Goal: Task Accomplishment & Management: Manage account settings

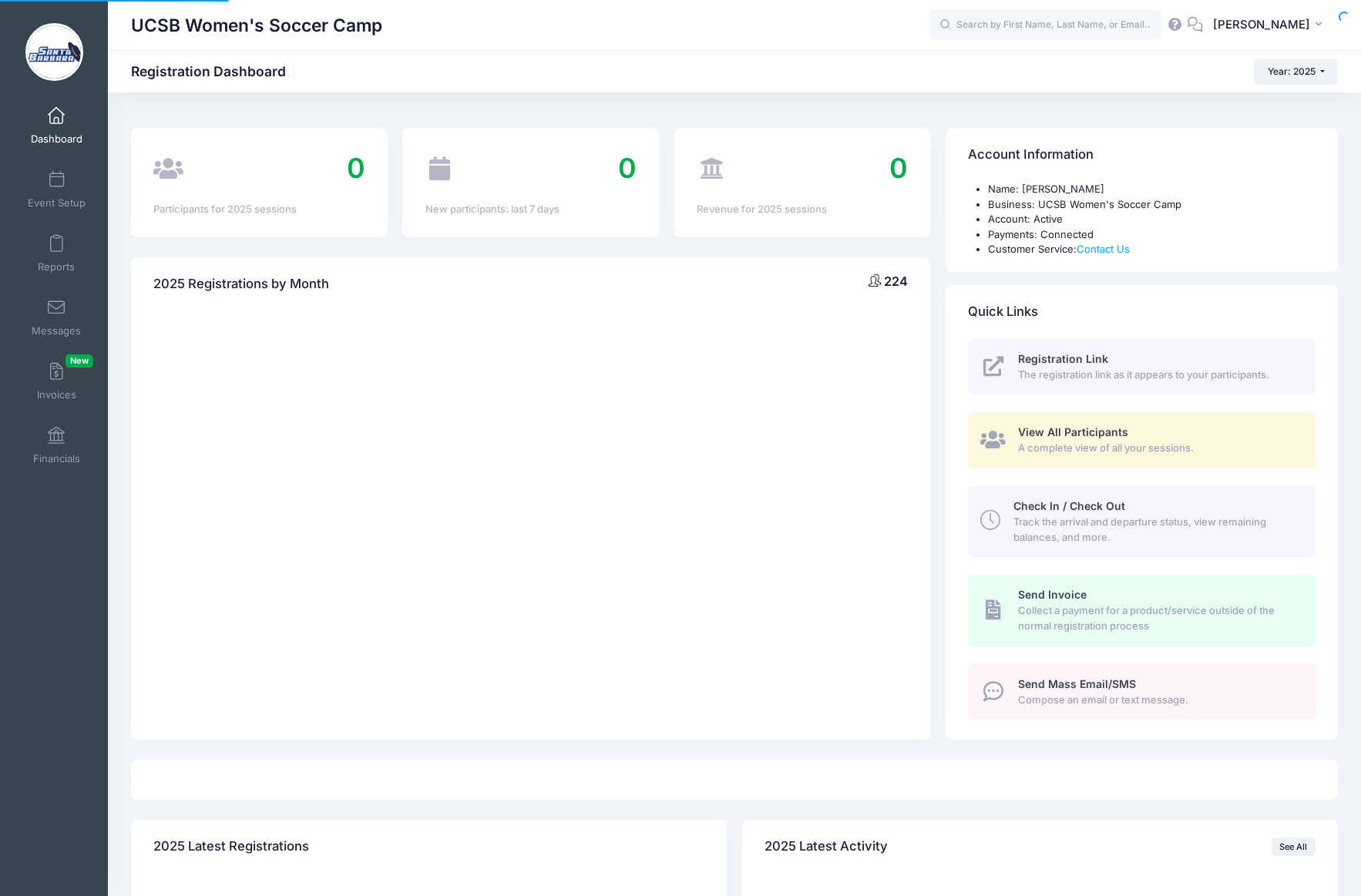
select select
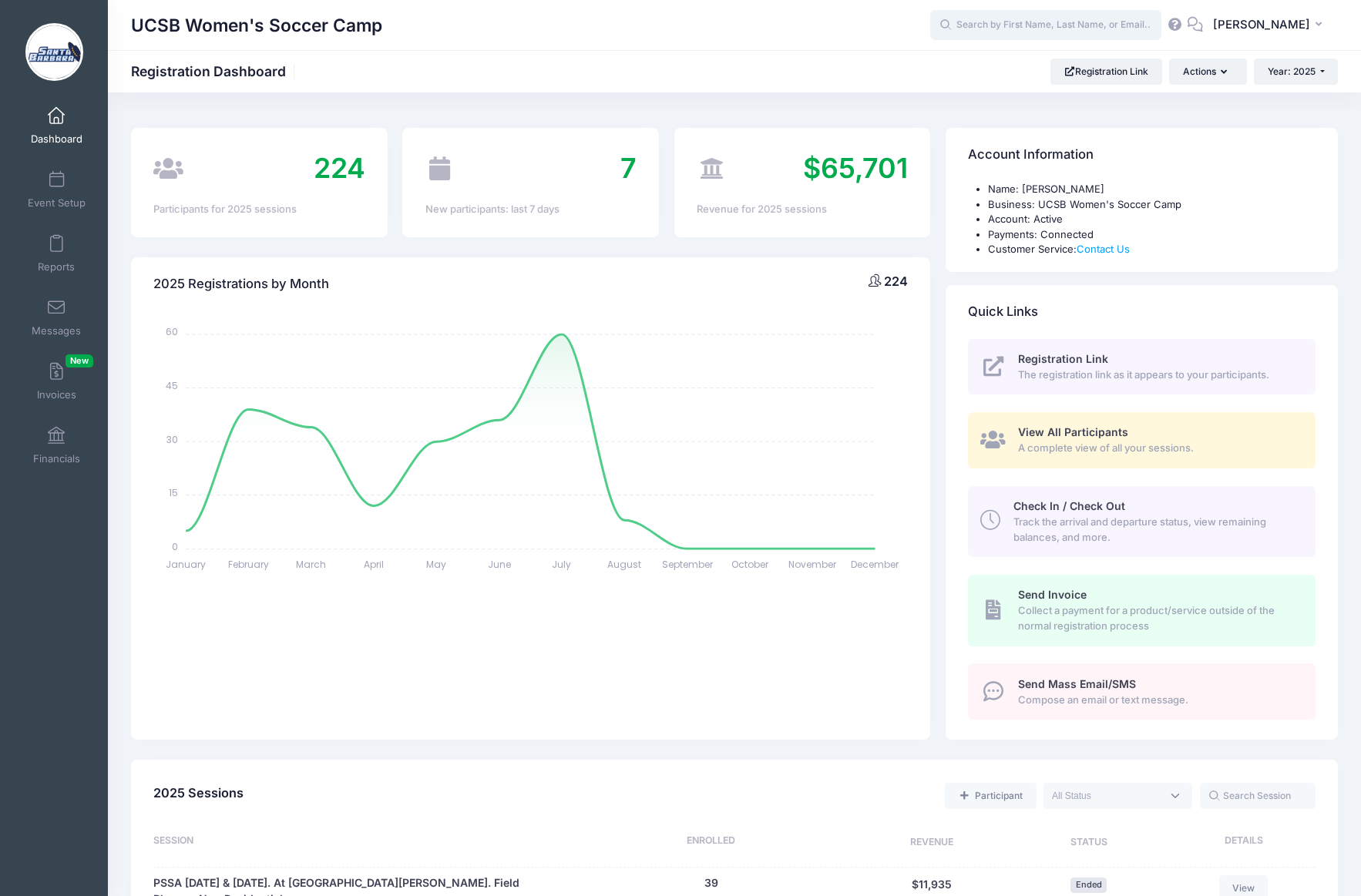
click at [1028, 22] on input "text" at bounding box center [1045, 25] width 231 height 31
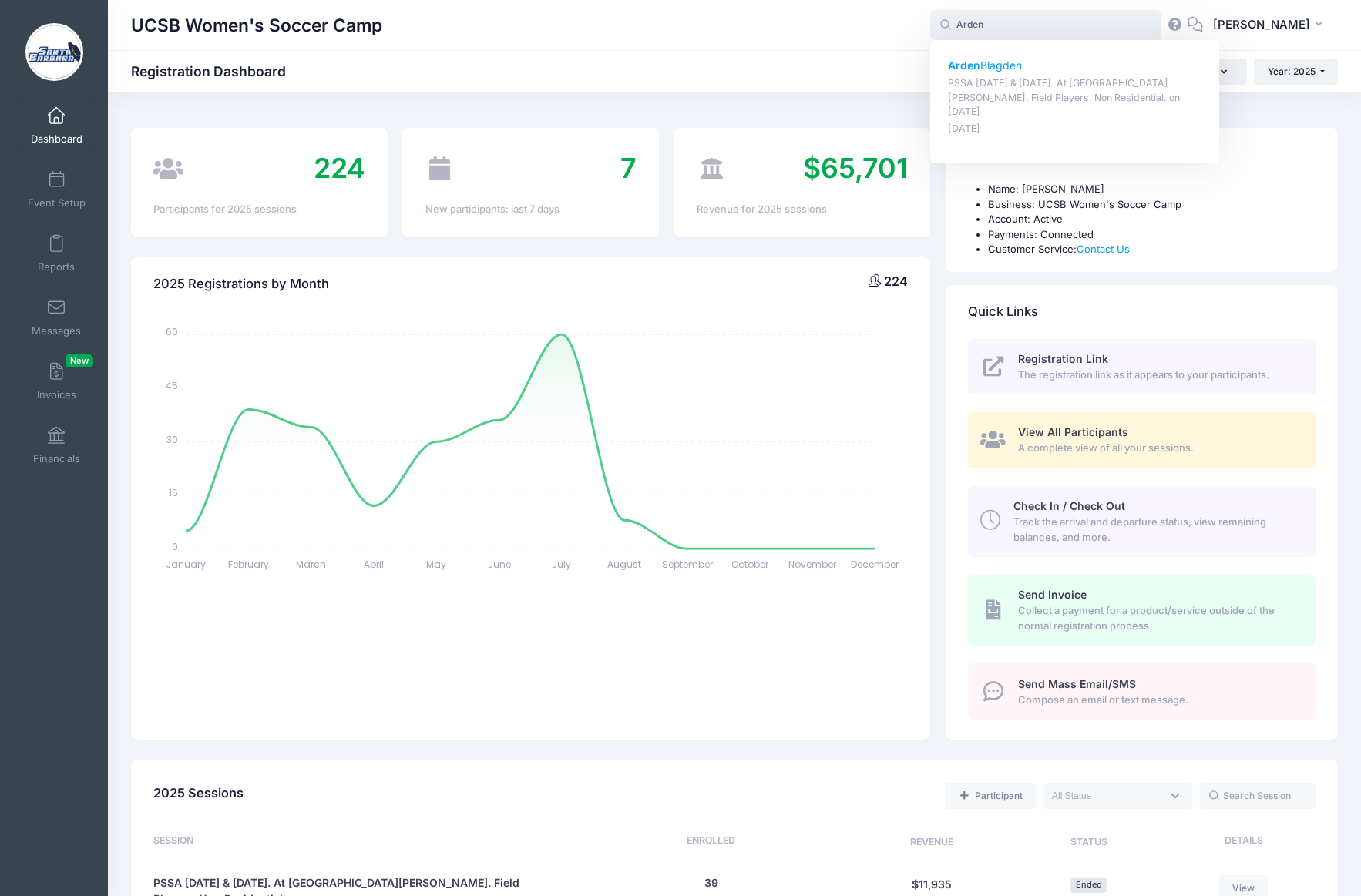
click at [1014, 63] on p "Arden Blagden" at bounding box center [1074, 66] width 254 height 16
type input "Arden Blagden (PSSA August 16 &amp; 17. At UC Santa Barbara. Field Players. Non…"
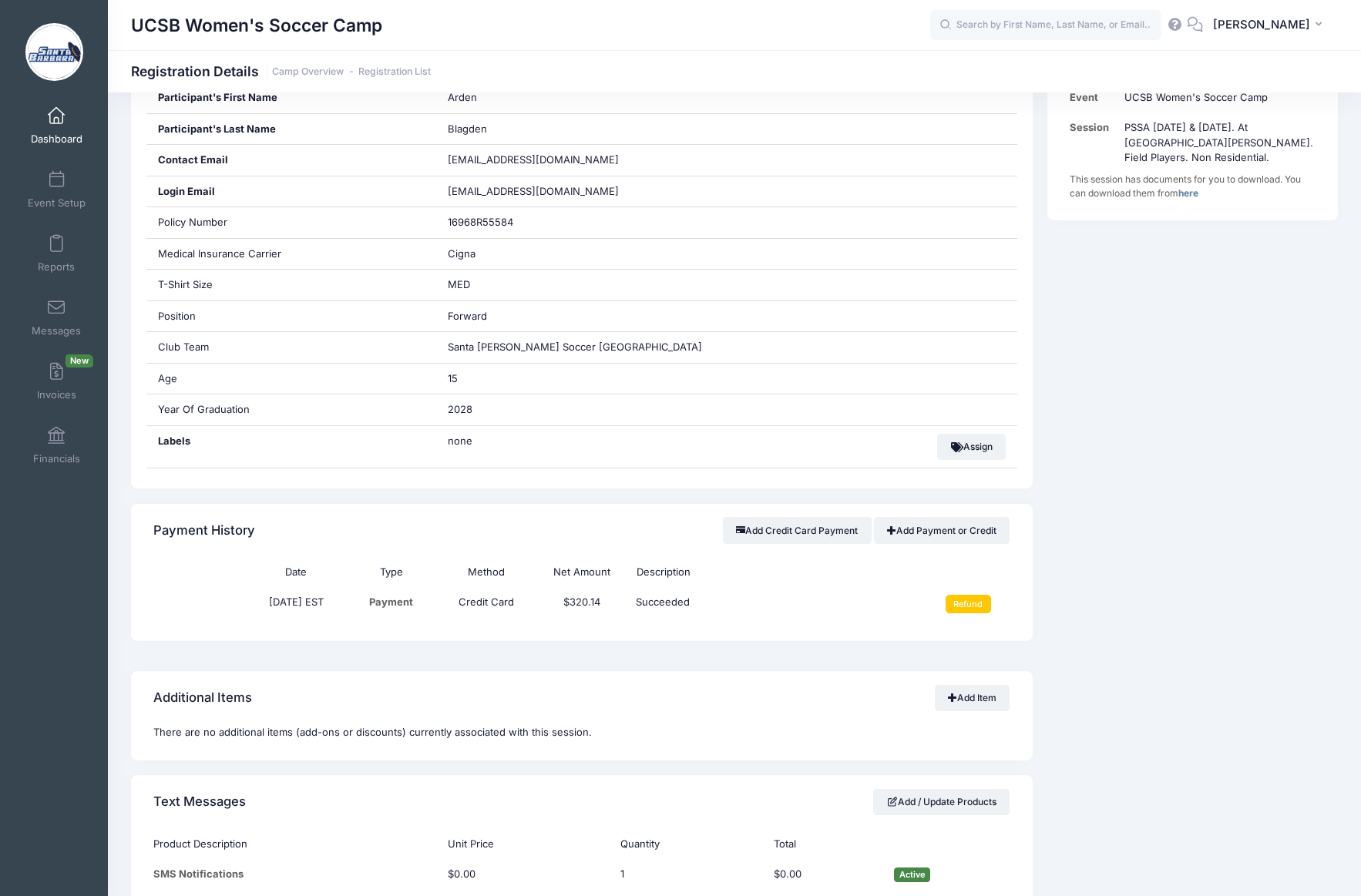
scroll to position [341, 0]
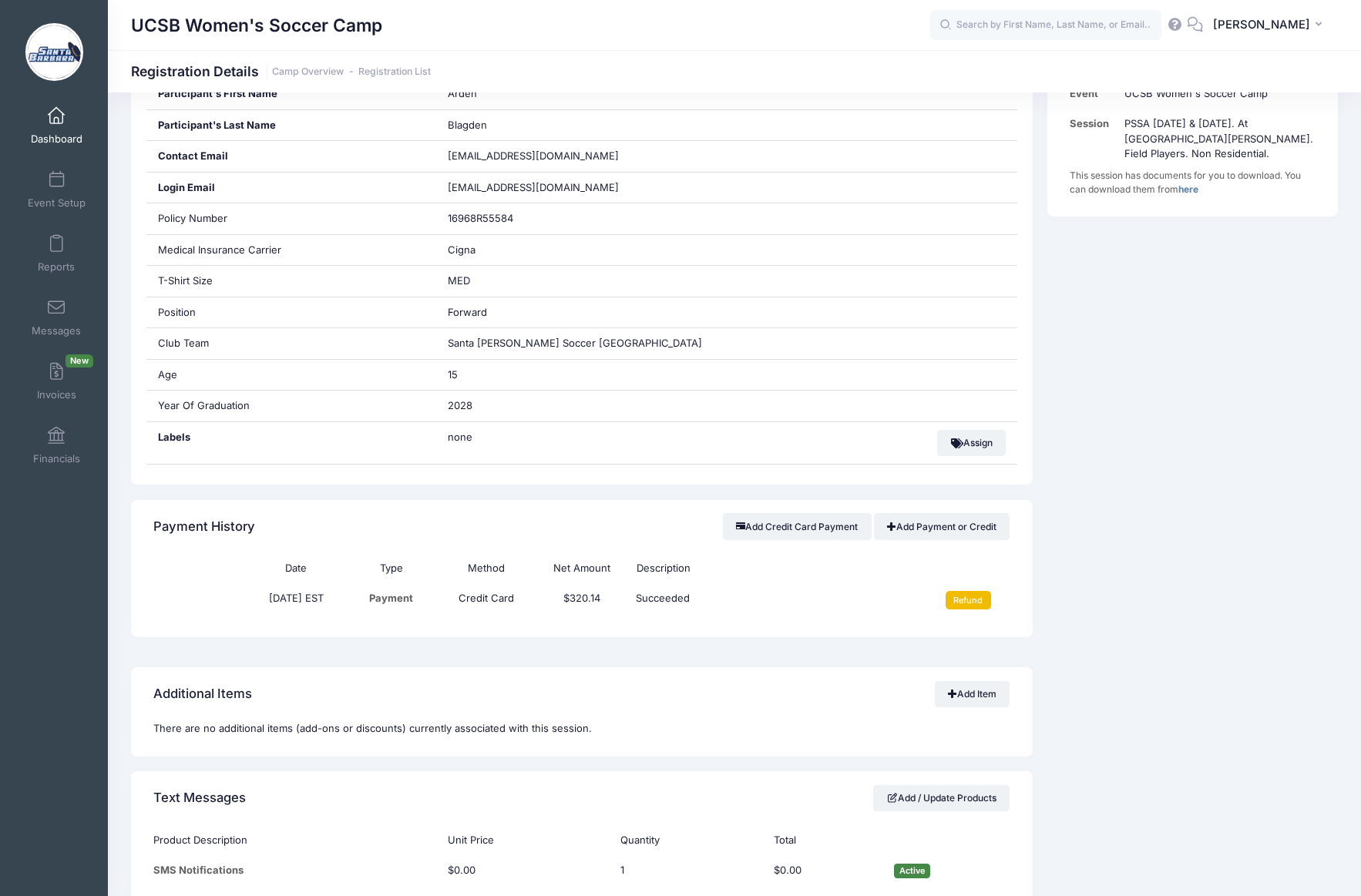
click at [967, 597] on input "Refund" at bounding box center [968, 600] width 45 height 18
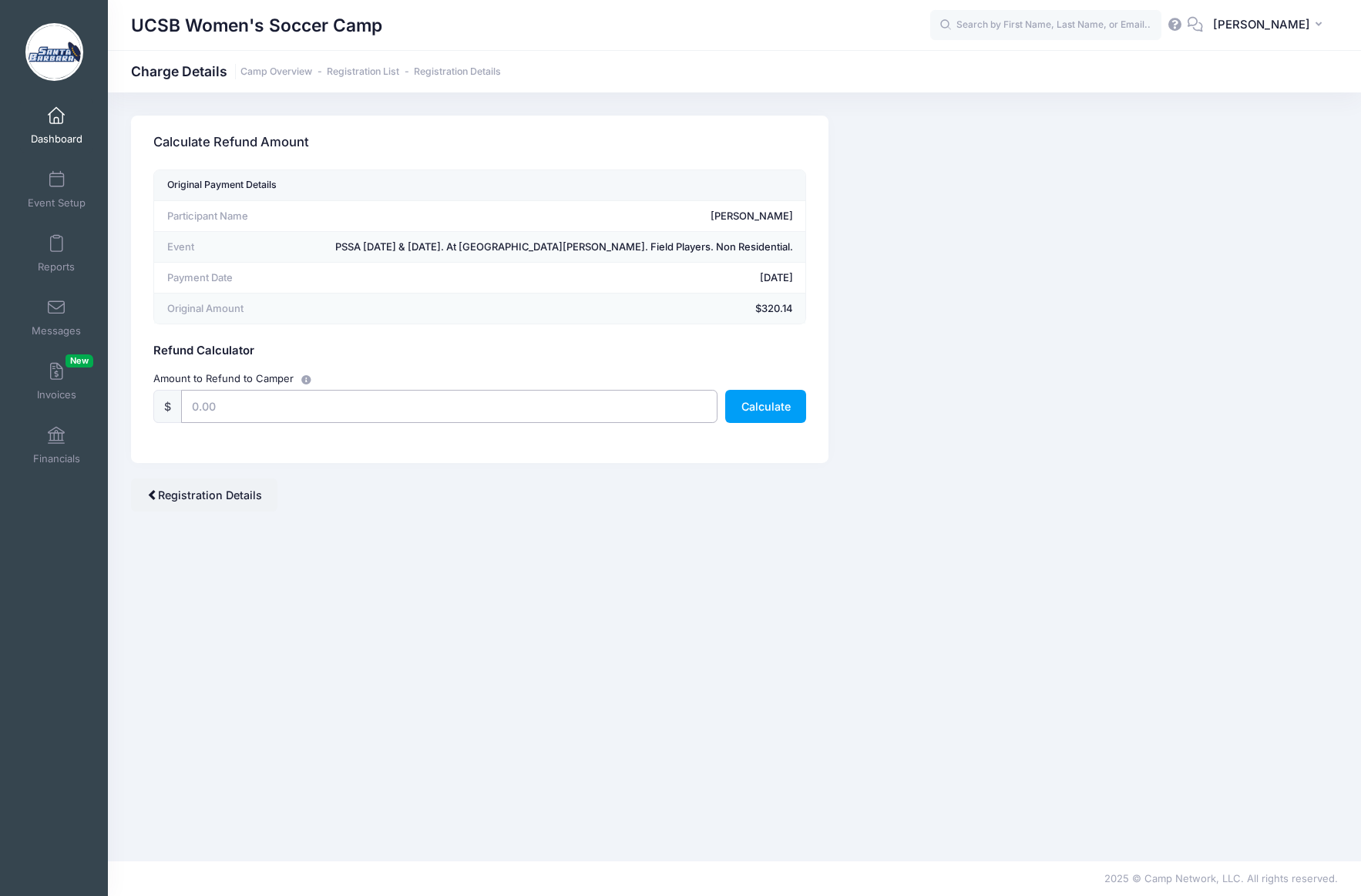
click at [401, 404] on input "text" at bounding box center [449, 406] width 537 height 33
type input "250.00"
click at [749, 410] on button "Calculate" at bounding box center [765, 406] width 81 height 33
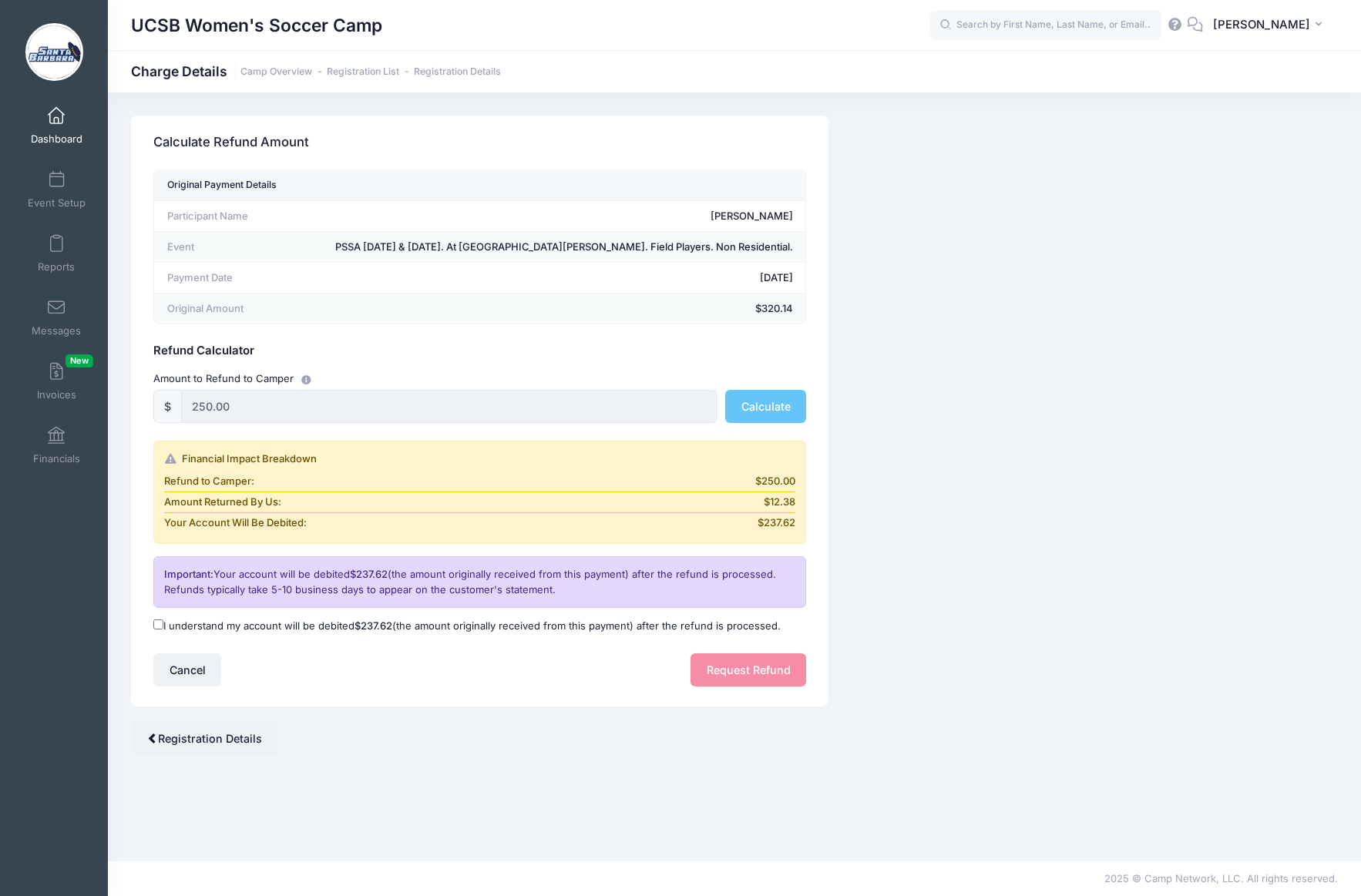
click at [158, 625] on input "I understand my account will be debited $237.62 (the amount originally received…" at bounding box center [157, 624] width 10 height 10
checkbox input "true"
click at [730, 667] on button "Request Refund" at bounding box center [748, 670] width 116 height 33
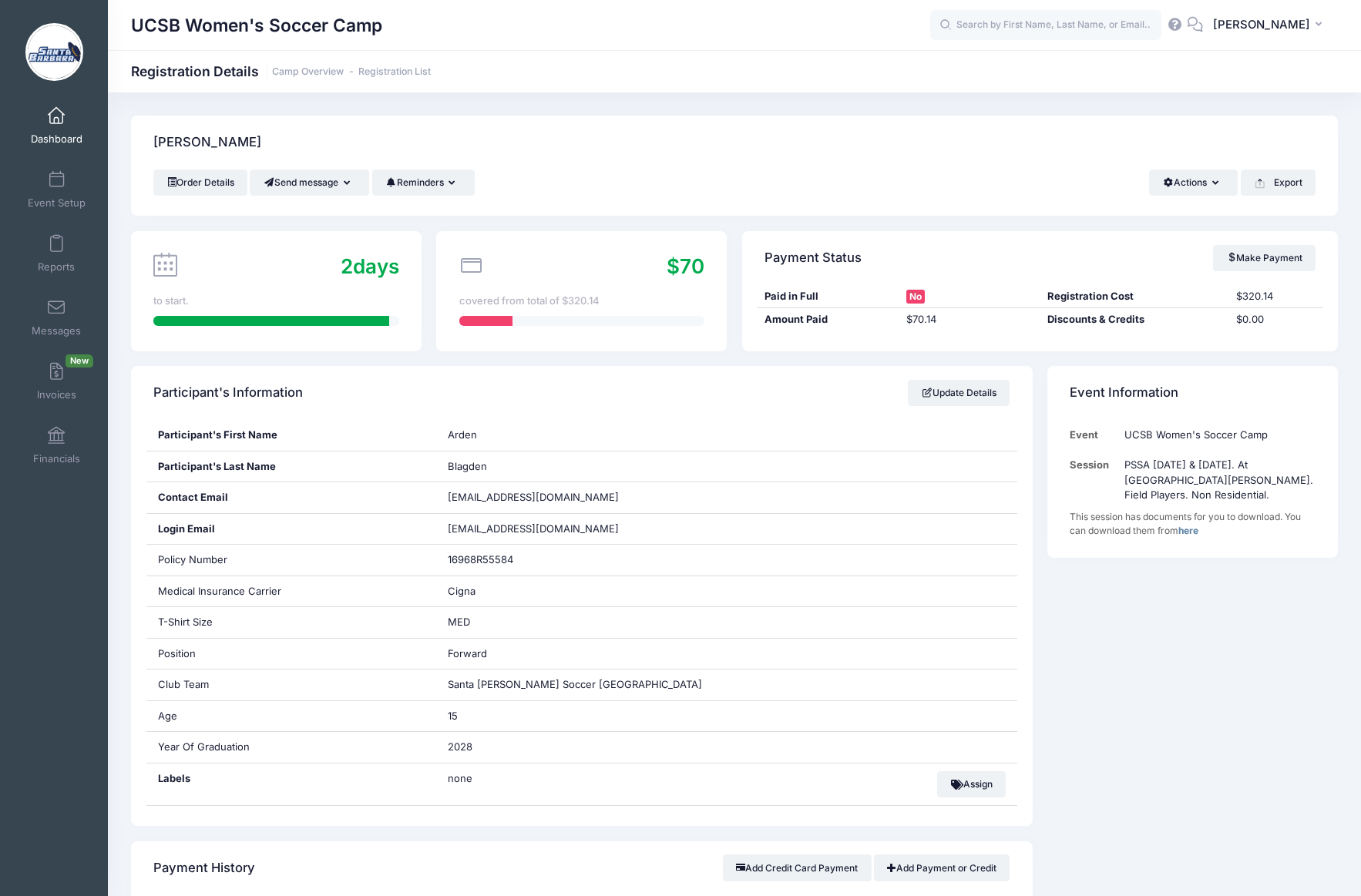
click at [56, 118] on span at bounding box center [56, 116] width 0 height 17
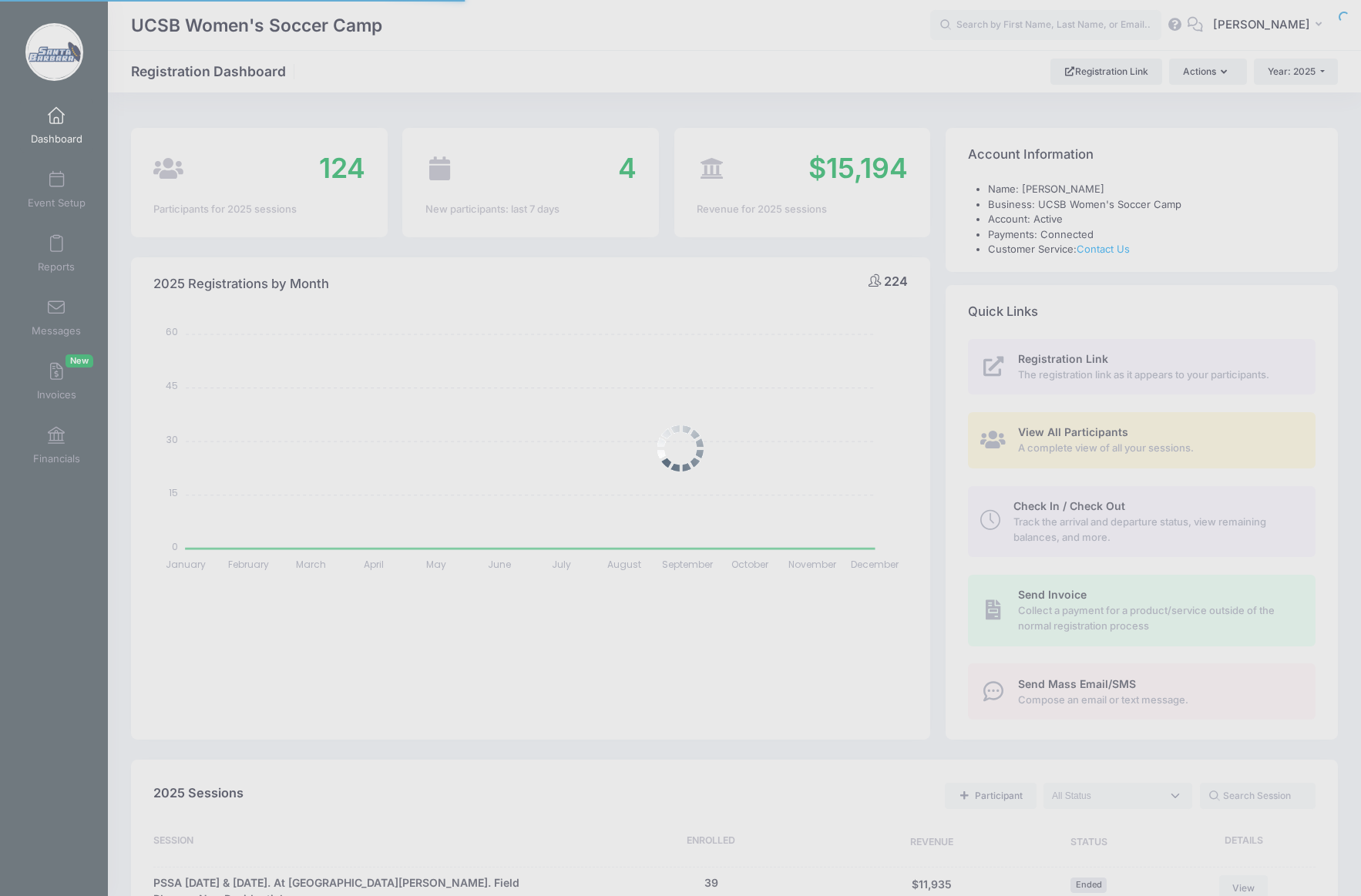
select select
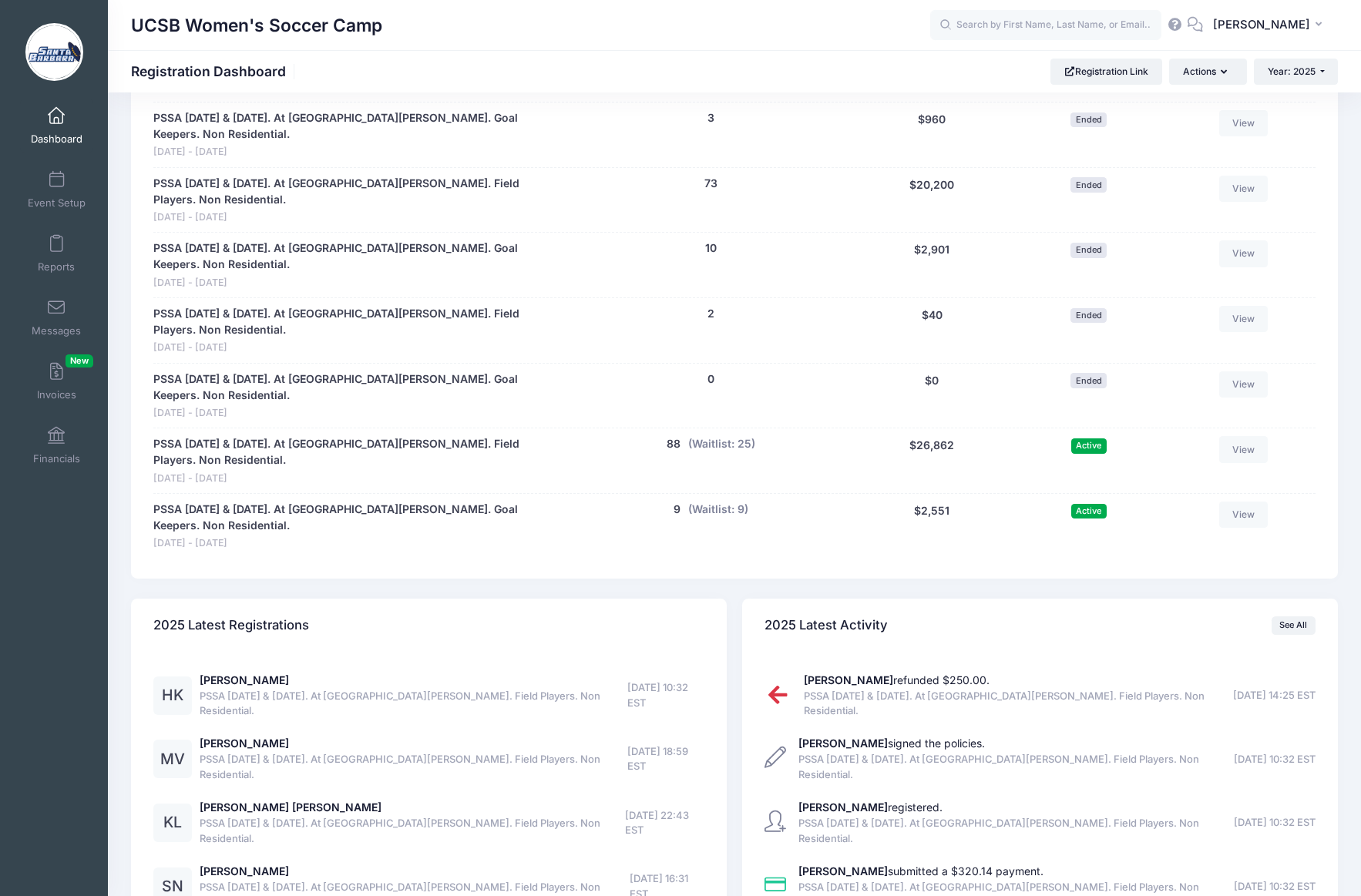
scroll to position [833, 0]
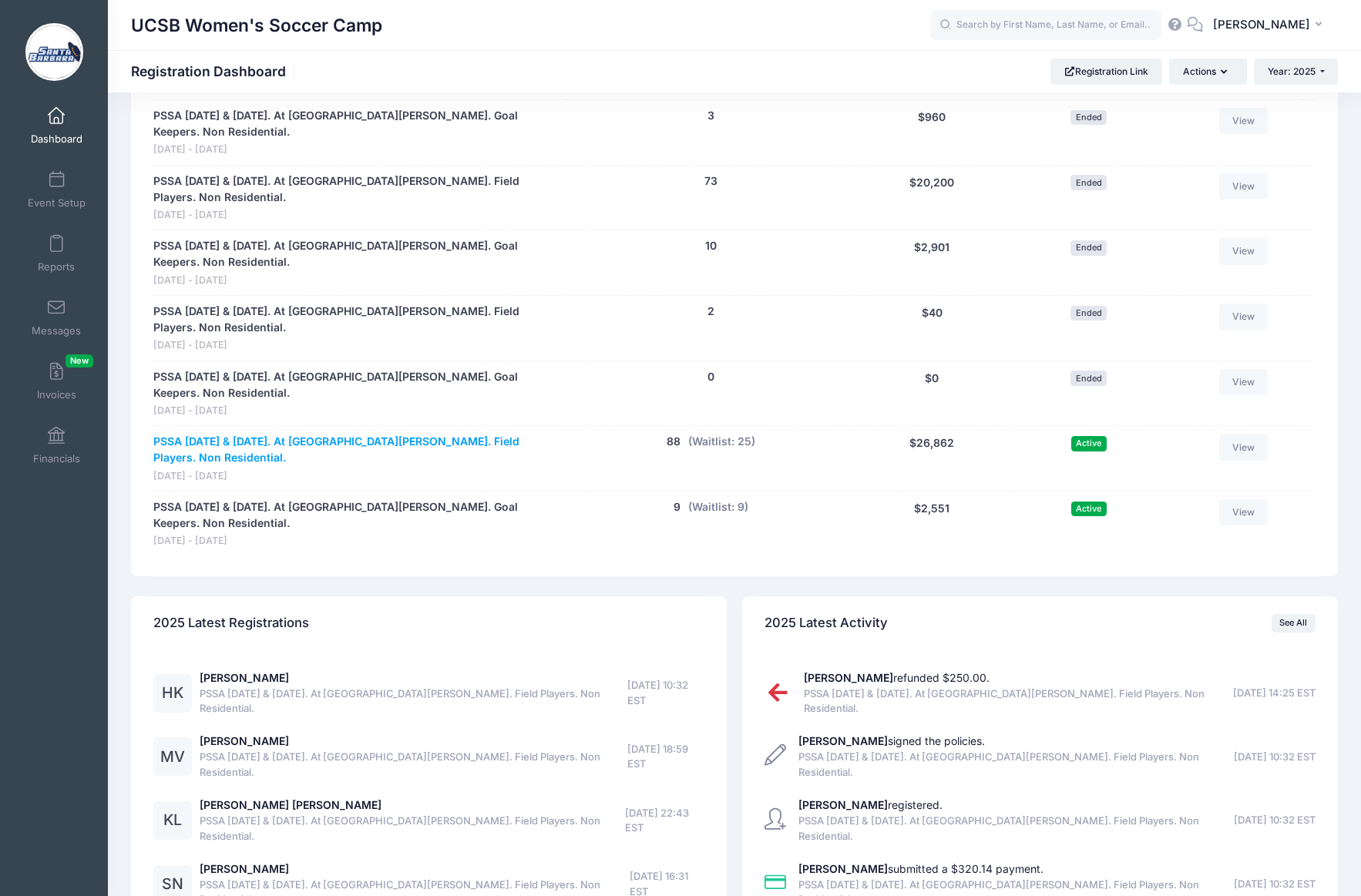
click at [309, 434] on link "PSSA [DATE] & [DATE]. At [GEOGRAPHIC_DATA][PERSON_NAME]. Field Players. Non Res…" at bounding box center [358, 450] width 411 height 33
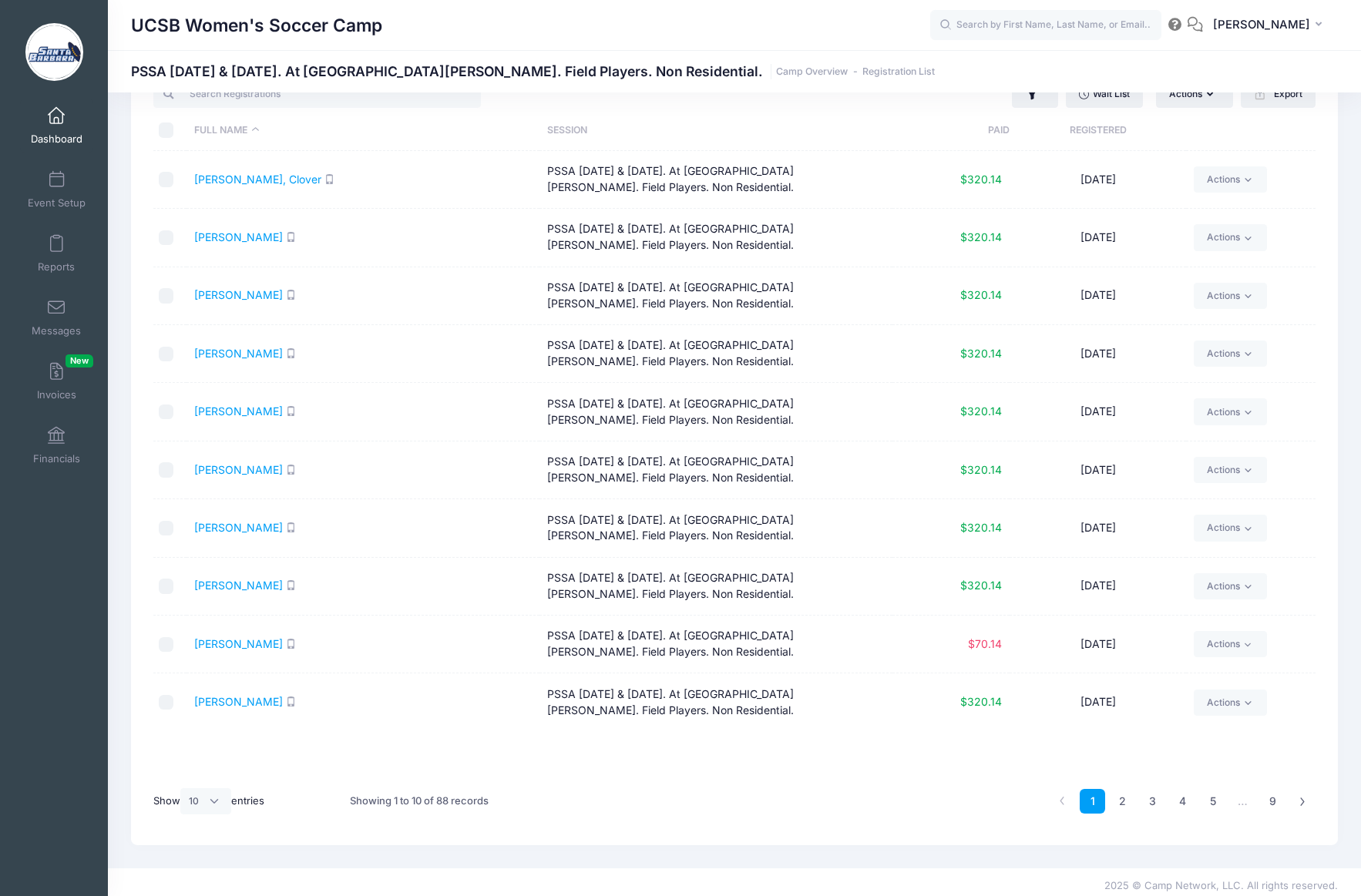
scroll to position [65, 0]
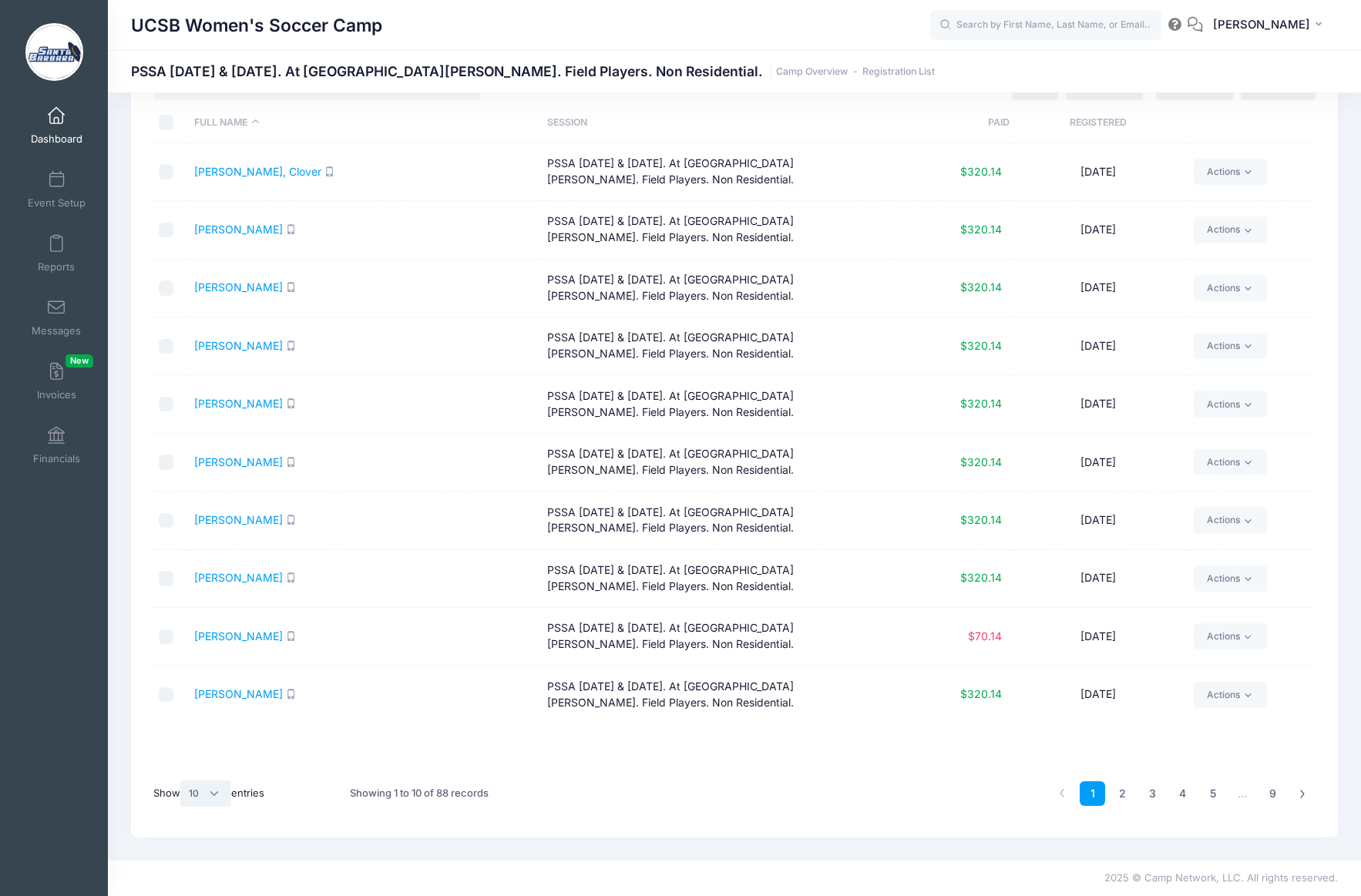
click at [217, 796] on select "All 10 25 50" at bounding box center [205, 794] width 51 height 26
select select "-1"
click at [183, 781] on select "All 10 25 50" at bounding box center [205, 794] width 51 height 26
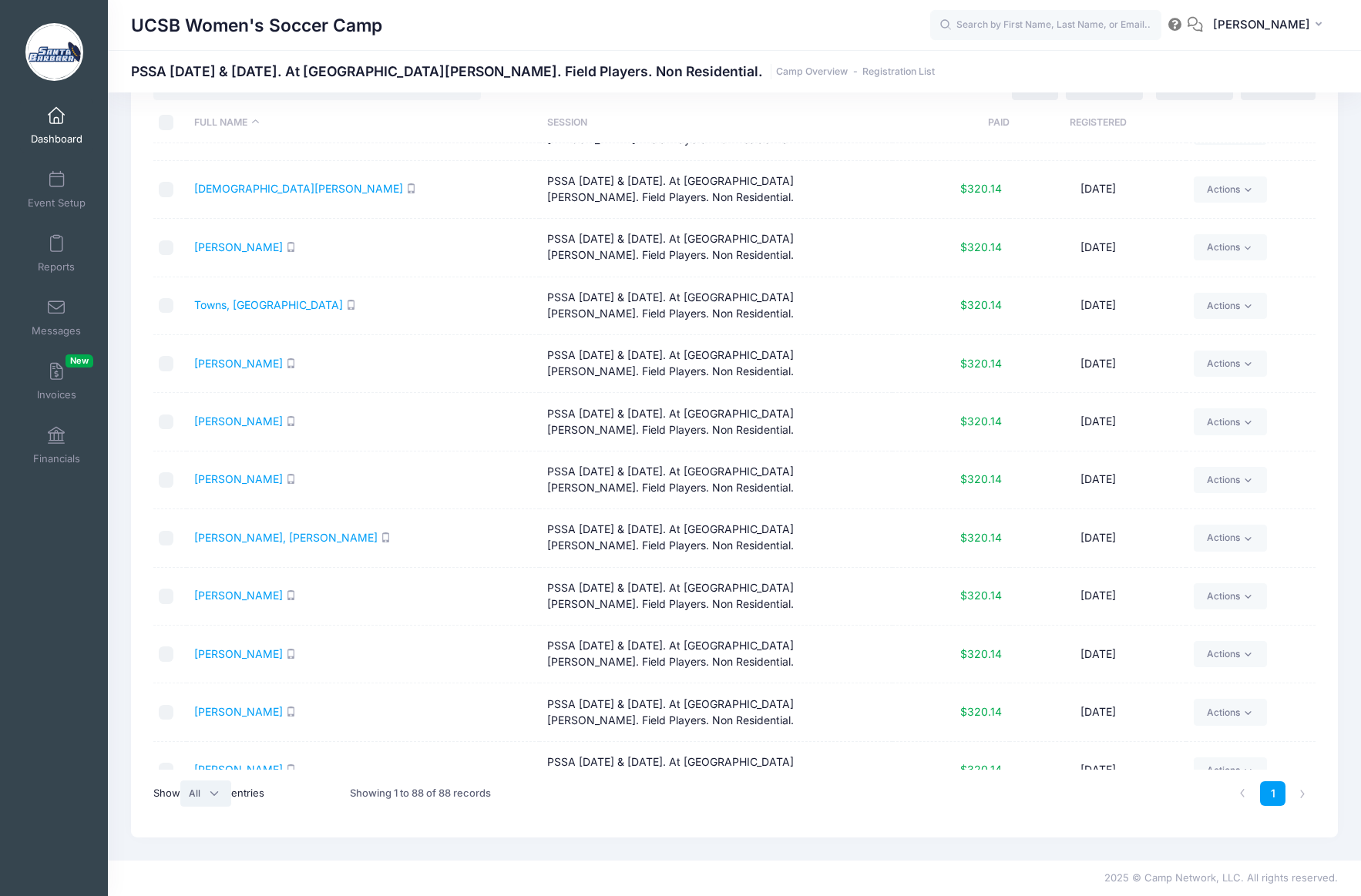
scroll to position [4487, 0]
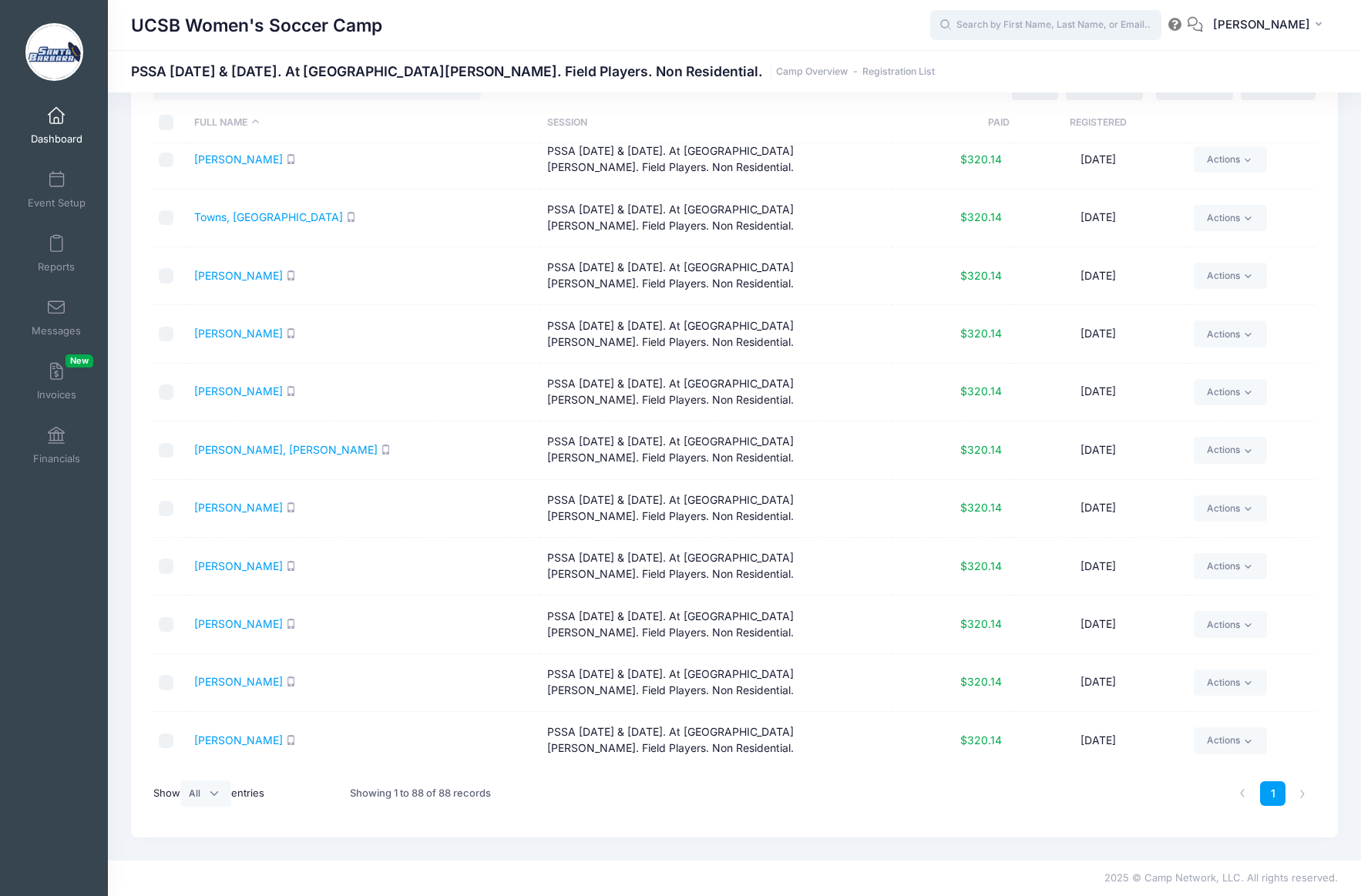
click at [1043, 24] on input "text" at bounding box center [1045, 25] width 231 height 31
type input "p"
click at [1022, 26] on input "text" at bounding box center [1045, 25] width 231 height 31
type input "chew"
click at [825, 22] on div "UCSB Women's Soccer Camp" at bounding box center [530, 25] width 799 height 35
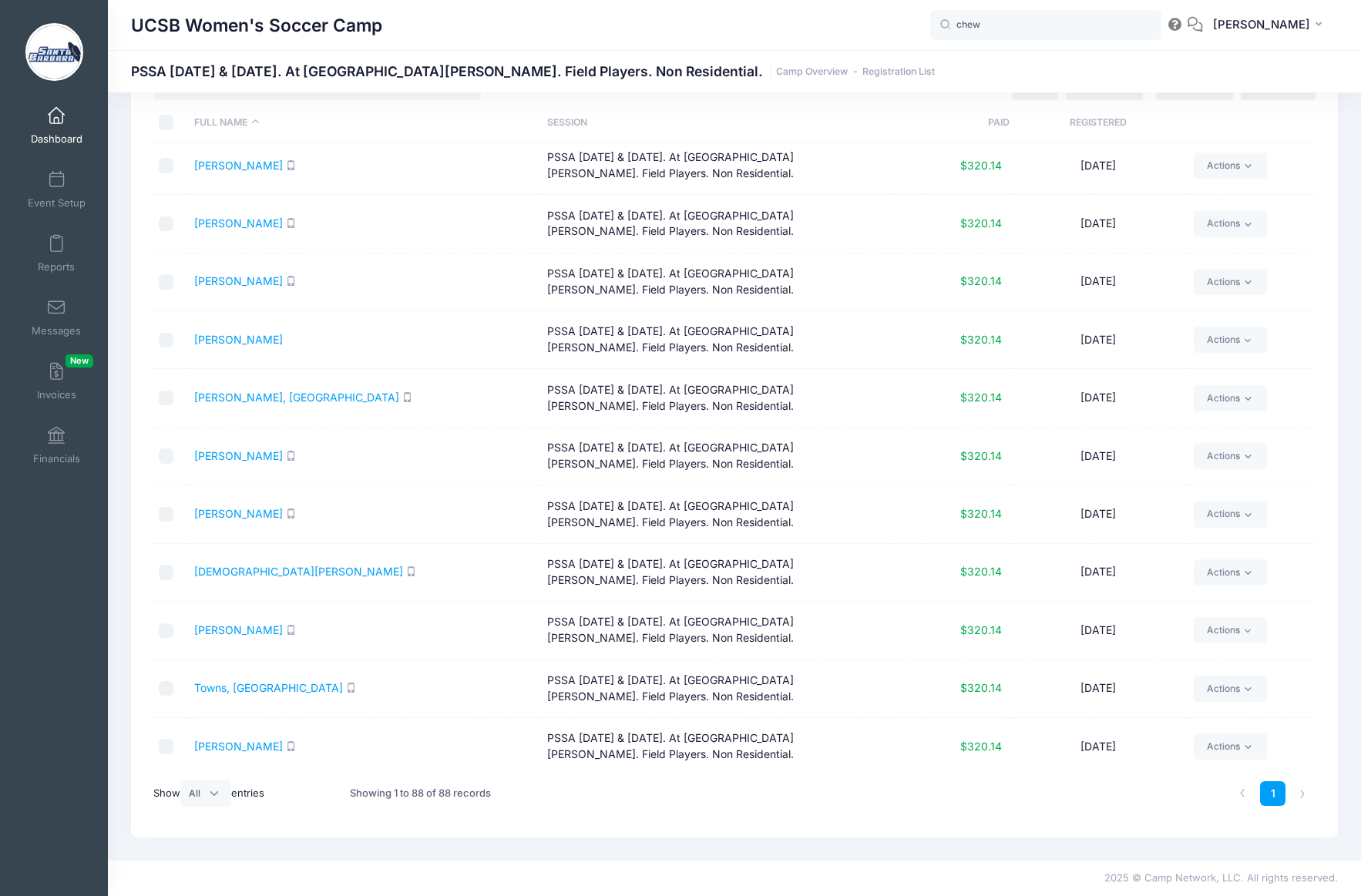
scroll to position [3669, 0]
click at [56, 119] on span at bounding box center [56, 116] width 0 height 17
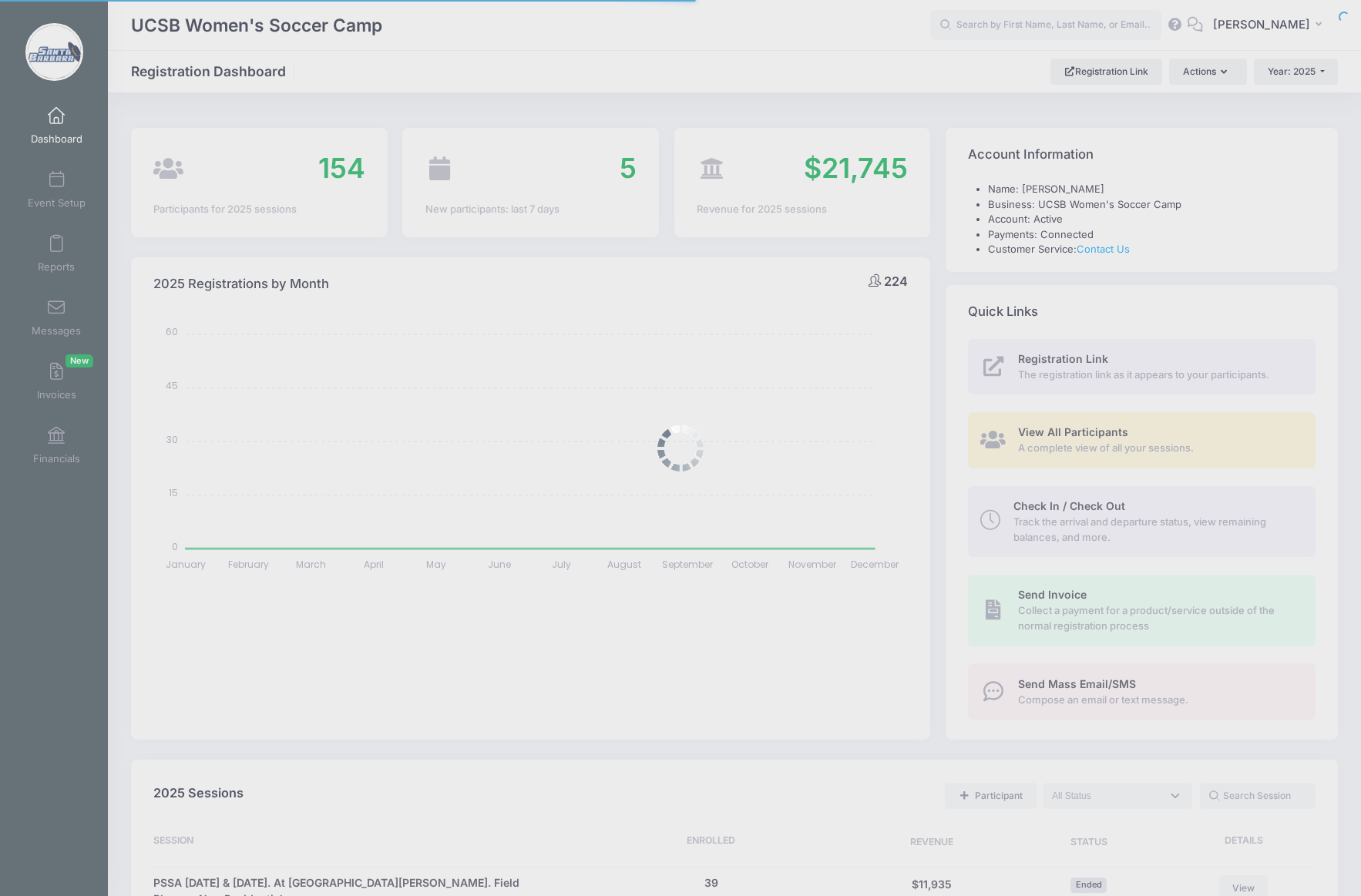
select select
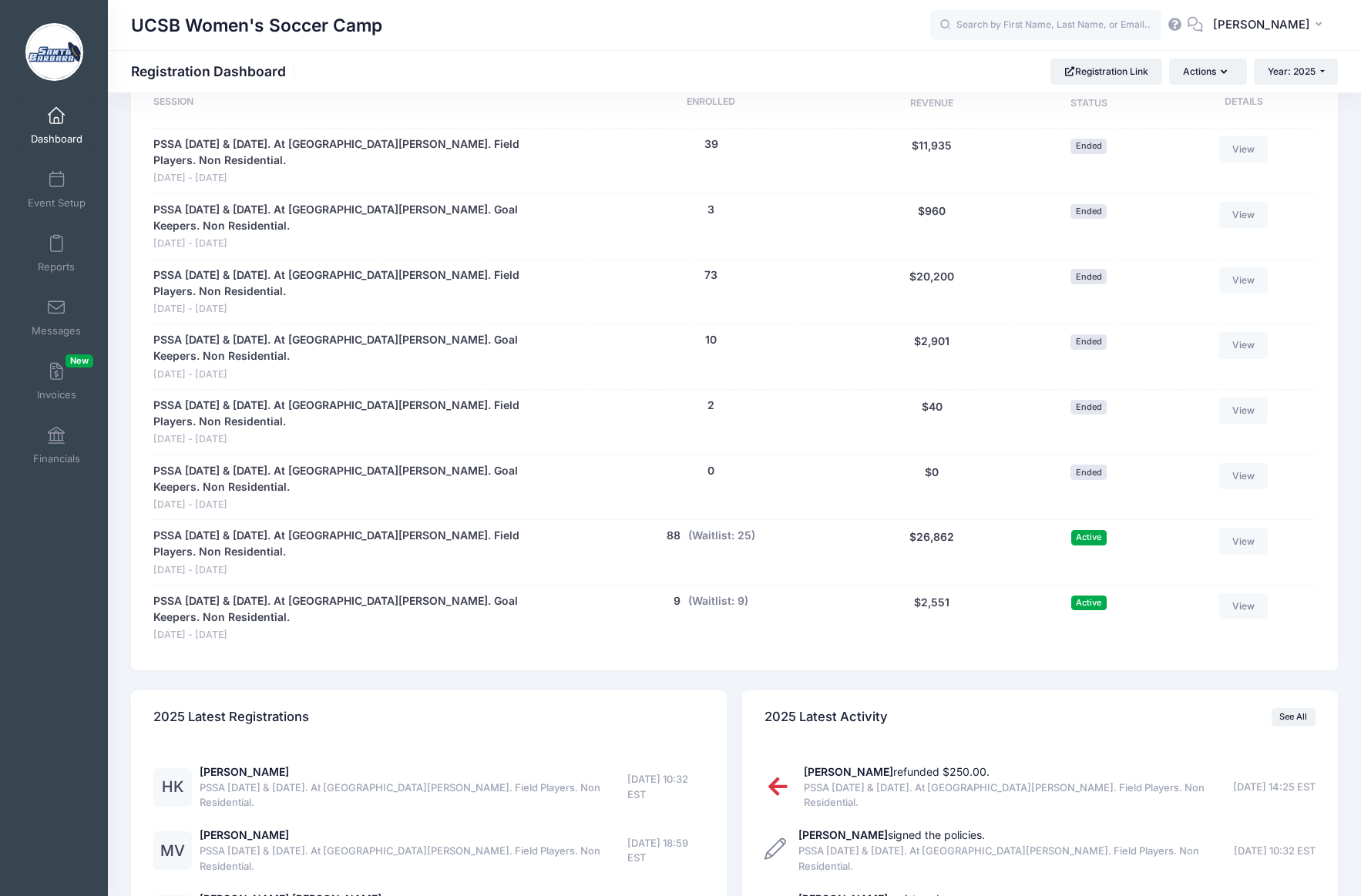
scroll to position [856, 0]
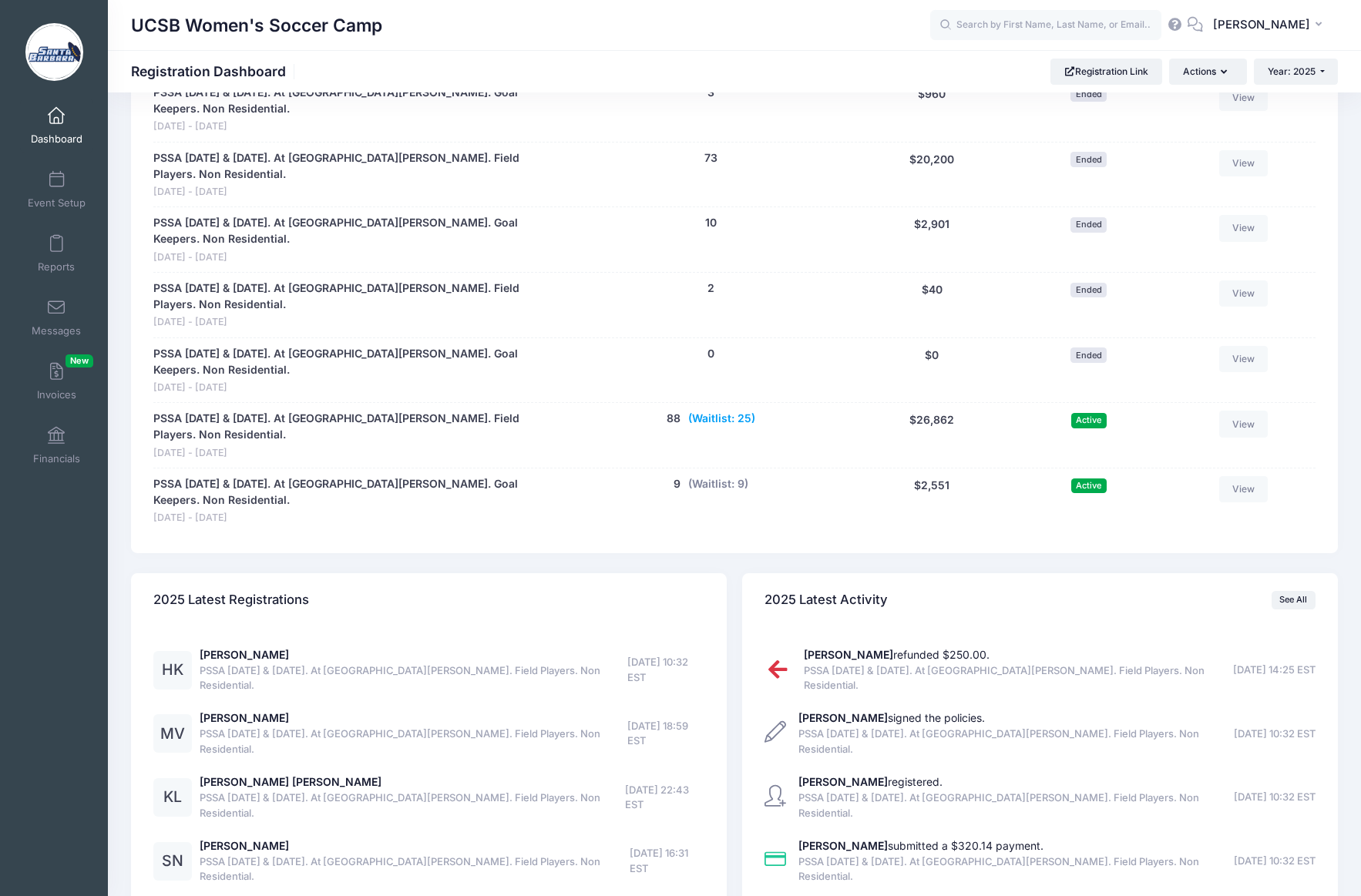
click at [724, 411] on button "(Waitlist: 25)" at bounding box center [721, 419] width 67 height 16
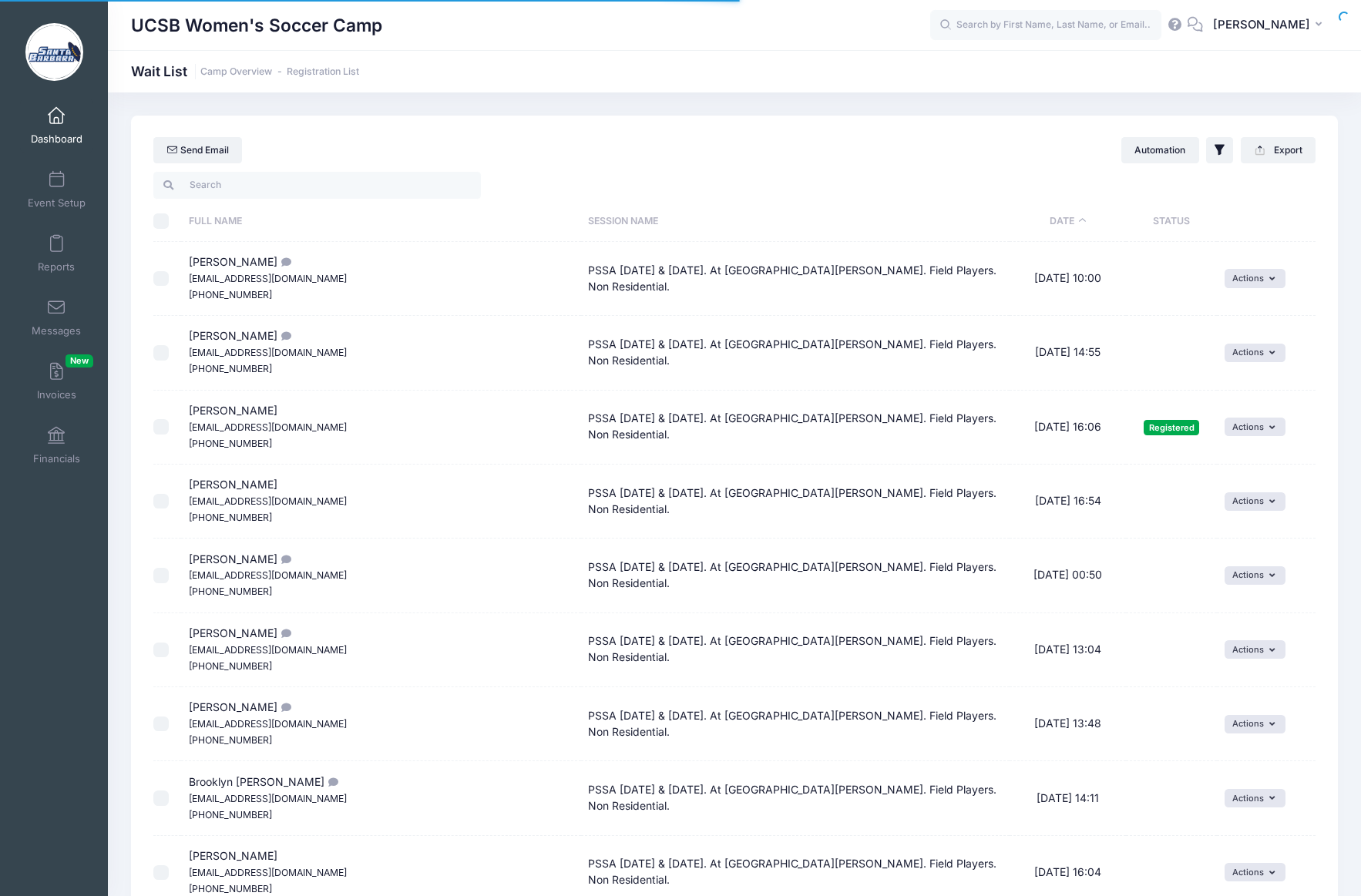
select select "50"
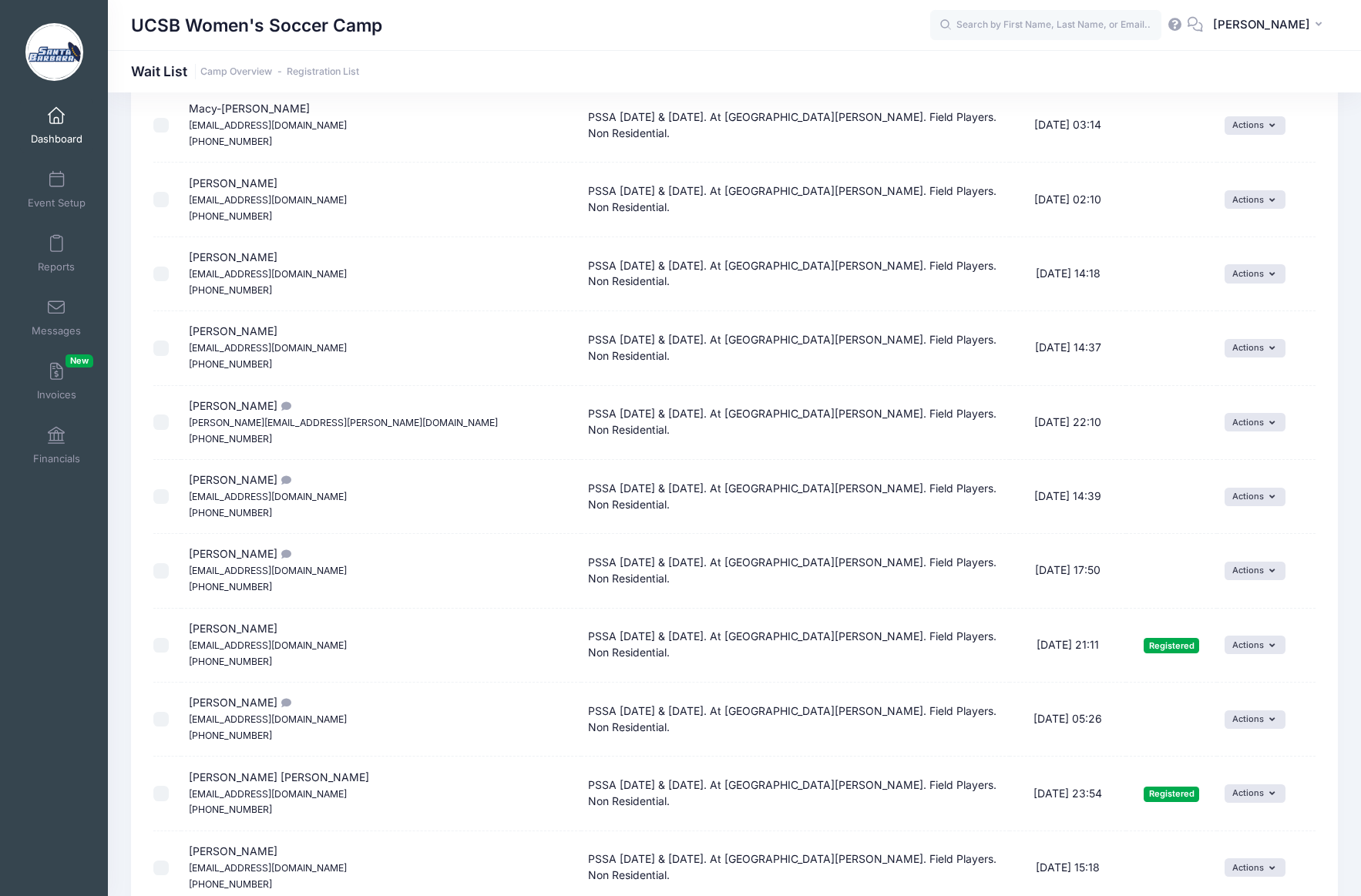
scroll to position [827, 0]
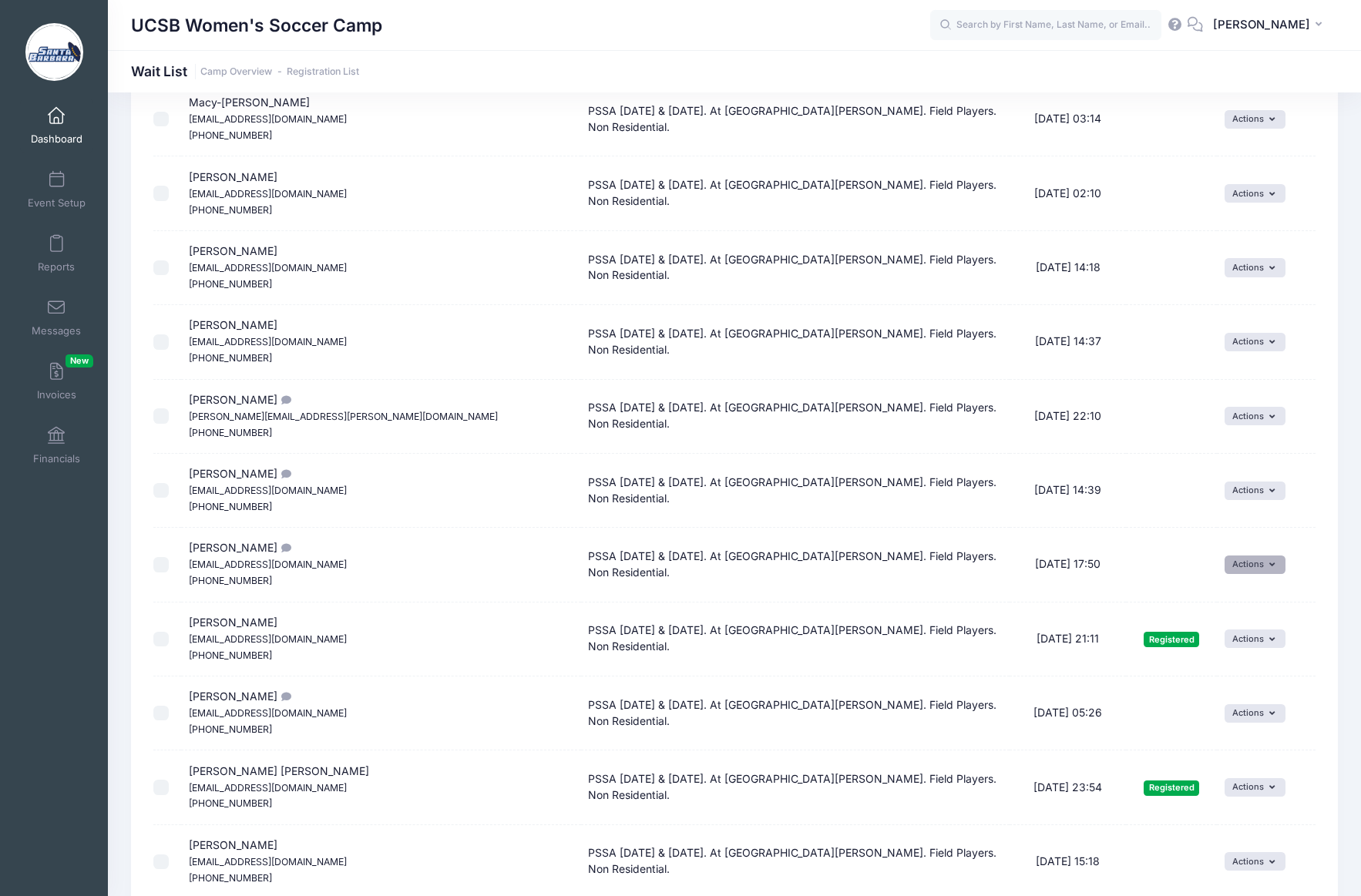
click at [1235, 566] on button "Actions" at bounding box center [1254, 565] width 61 height 18
click at [1233, 596] on link "Invite" at bounding box center [1230, 598] width 67 height 29
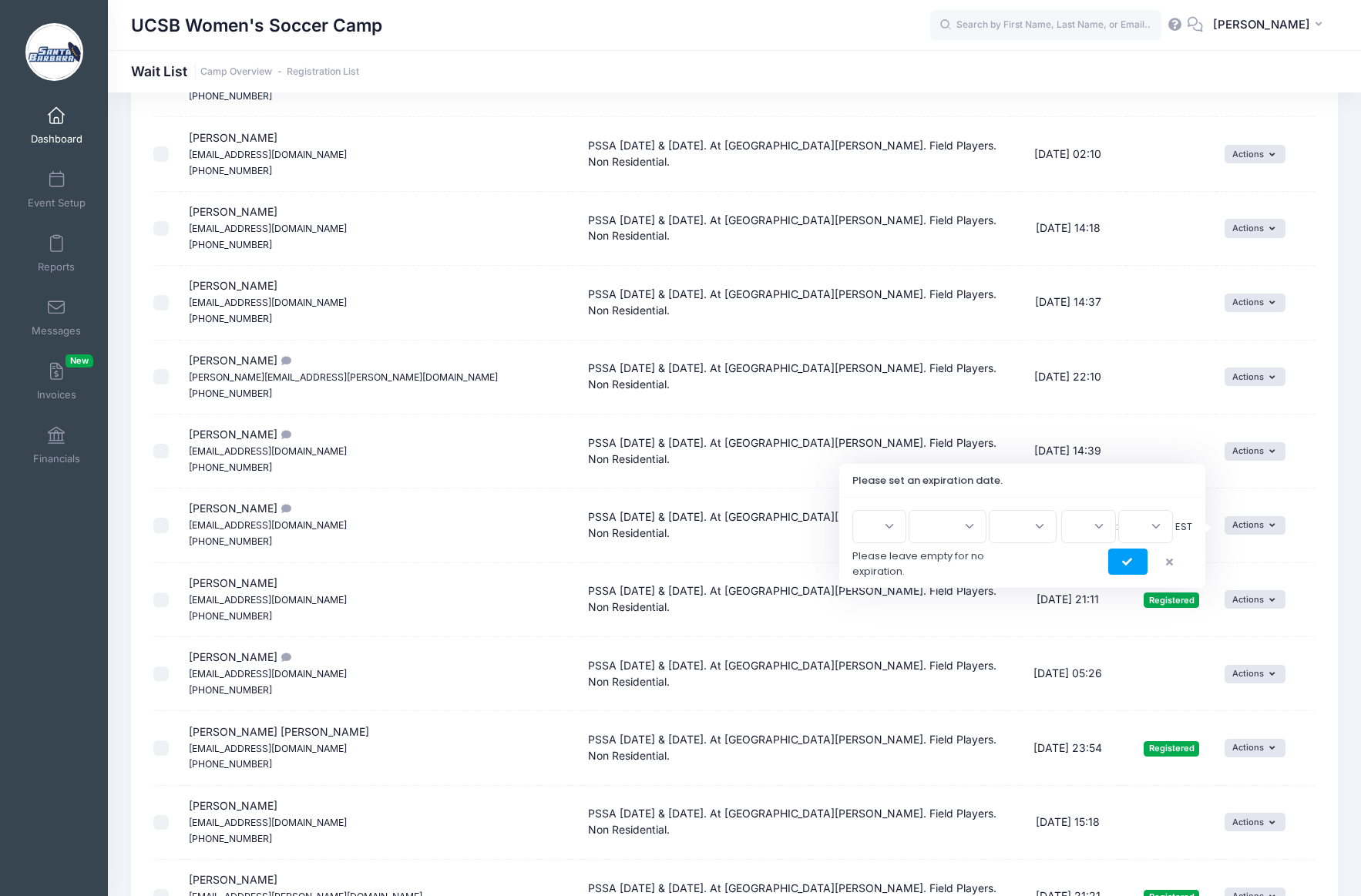
click at [895, 526] on select "1 2 3 4 5 6 7 8 9 10 11 12 13 14 15 16 17 18 19 20 21 22 23 24 25 26 27 28 29 3…" at bounding box center [880, 527] width 54 height 33
select select "15"
click at [859, 510] on select "1 2 3 4 5 6 7 8 9 10 11 12 13 14 15 16 17 18 19 20 21 22 23 24 25 26 27 28 29 3…" at bounding box center [880, 527] width 54 height 33
click at [966, 525] on select "Jan Feb Mar Apr May Jun Jul Aug Sep Oct Nov Dec" at bounding box center [947, 527] width 78 height 33
select select "7"
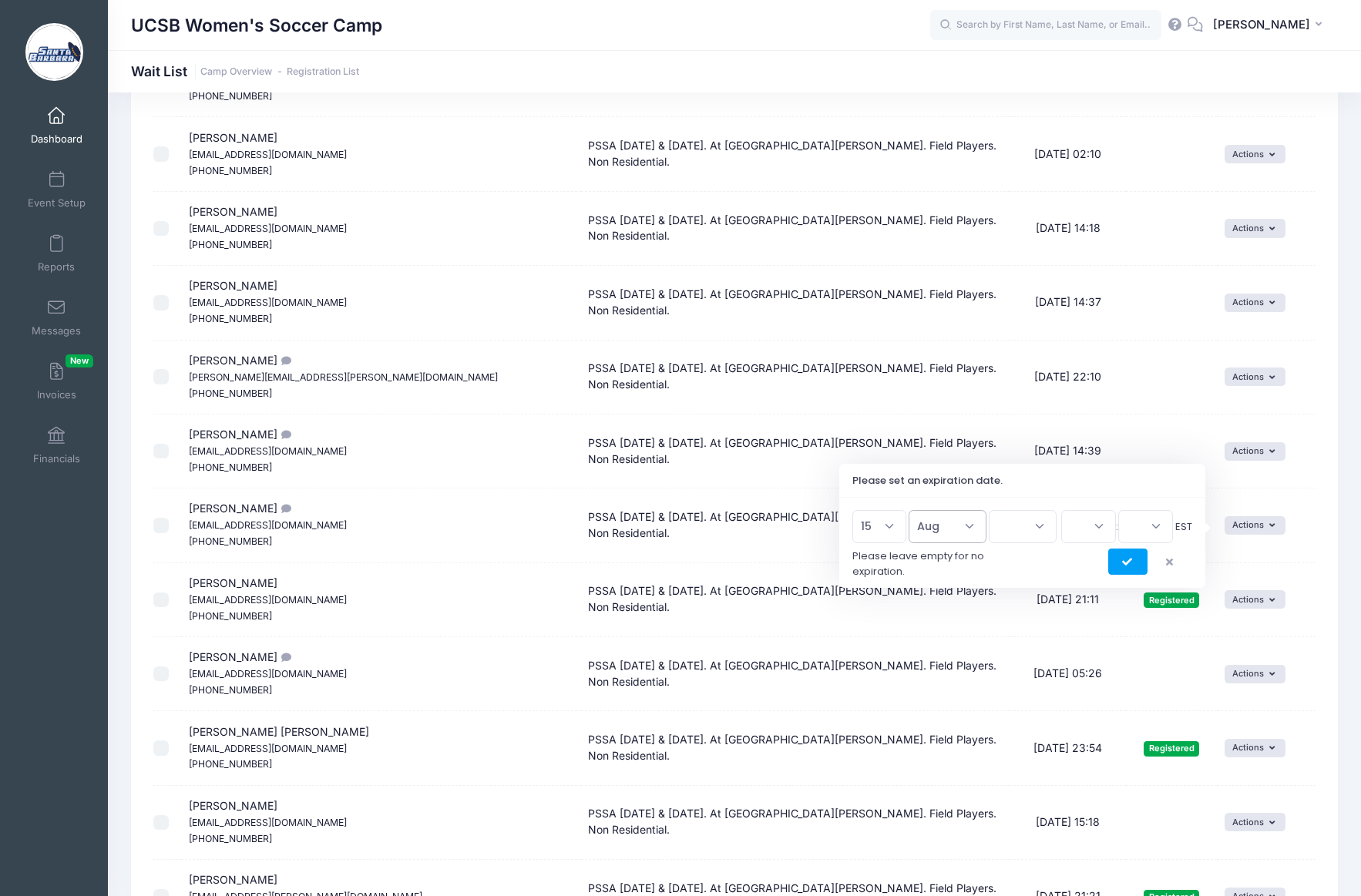
click at [916, 510] on select "Jan Feb Mar Apr May Jun Jul Aug Sep Oct Nov Dec" at bounding box center [947, 527] width 78 height 33
click at [1035, 528] on select "2026 2025" at bounding box center [1022, 527] width 68 height 33
select select "2025"
click at [988, 510] on select "2026 2025" at bounding box center [1022, 527] width 68 height 33
click at [1100, 529] on select "00 01 02 03 04 05 06 07 08 09 10 11 12 13 14 15 16 17 18 19 20 21 22 23" at bounding box center [1088, 527] width 54 height 33
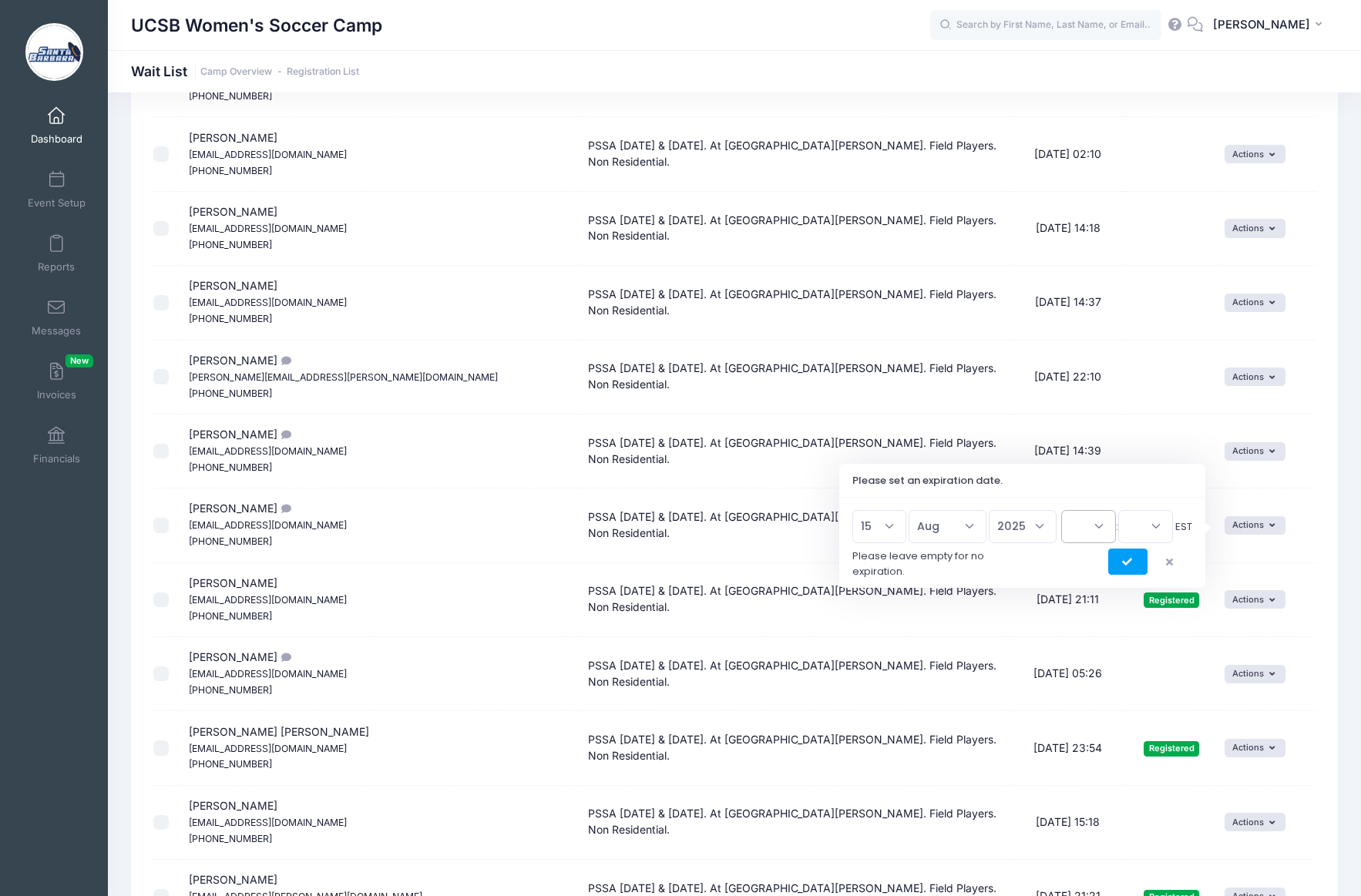
select select "20"
click at [1061, 510] on select "00 01 02 03 04 05 06 07 08 09 10 11 12 13 14 15 16 17 18 19 20 21 22 23" at bounding box center [1088, 527] width 54 height 33
click at [1158, 527] on select "00 15 30 45" at bounding box center [1145, 527] width 54 height 33
select select "0"
click at [1118, 510] on select "00 15 30 45" at bounding box center [1145, 527] width 54 height 33
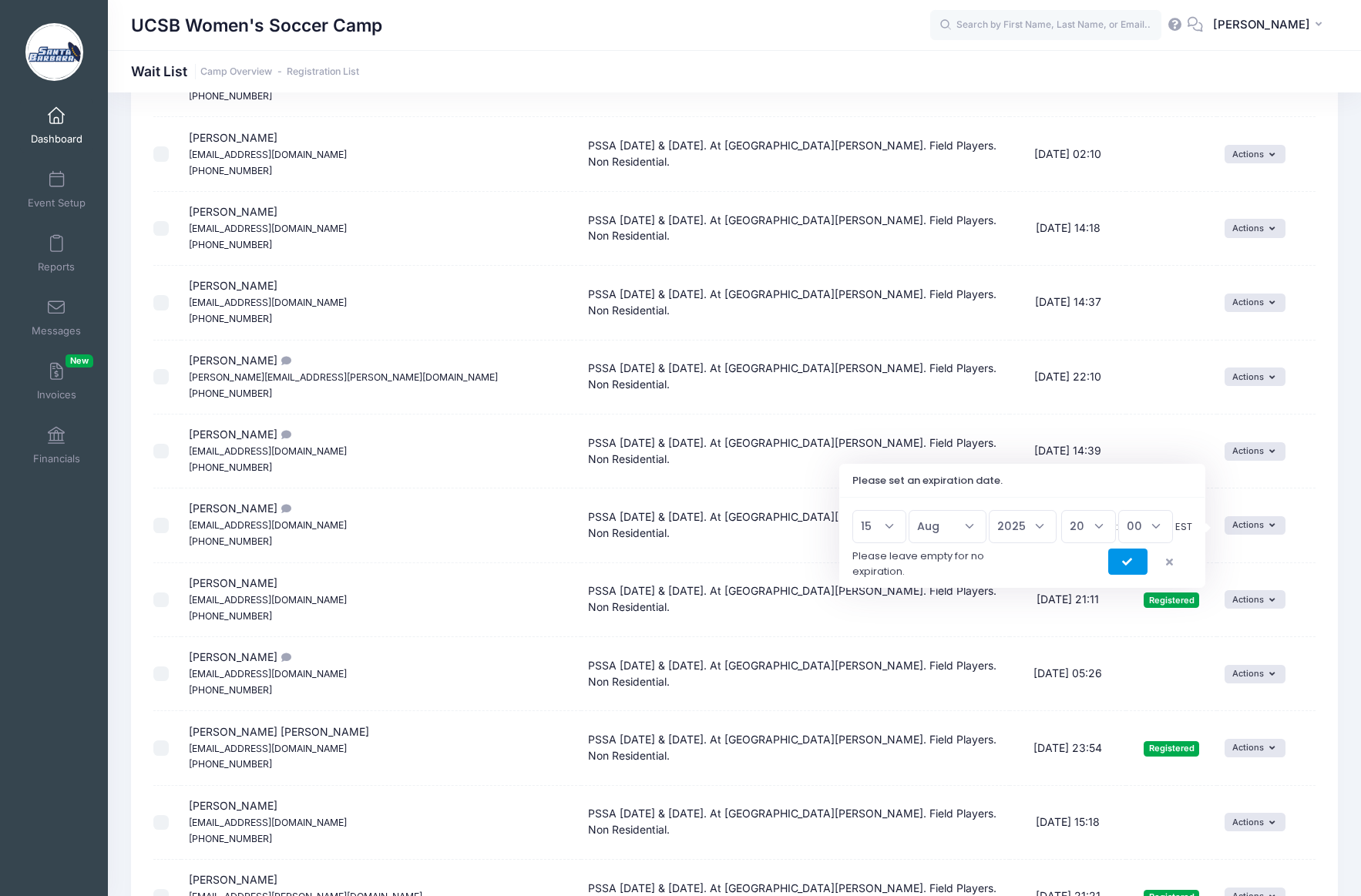
click at [1130, 563] on icon "submit" at bounding box center [1128, 563] width 13 height 0
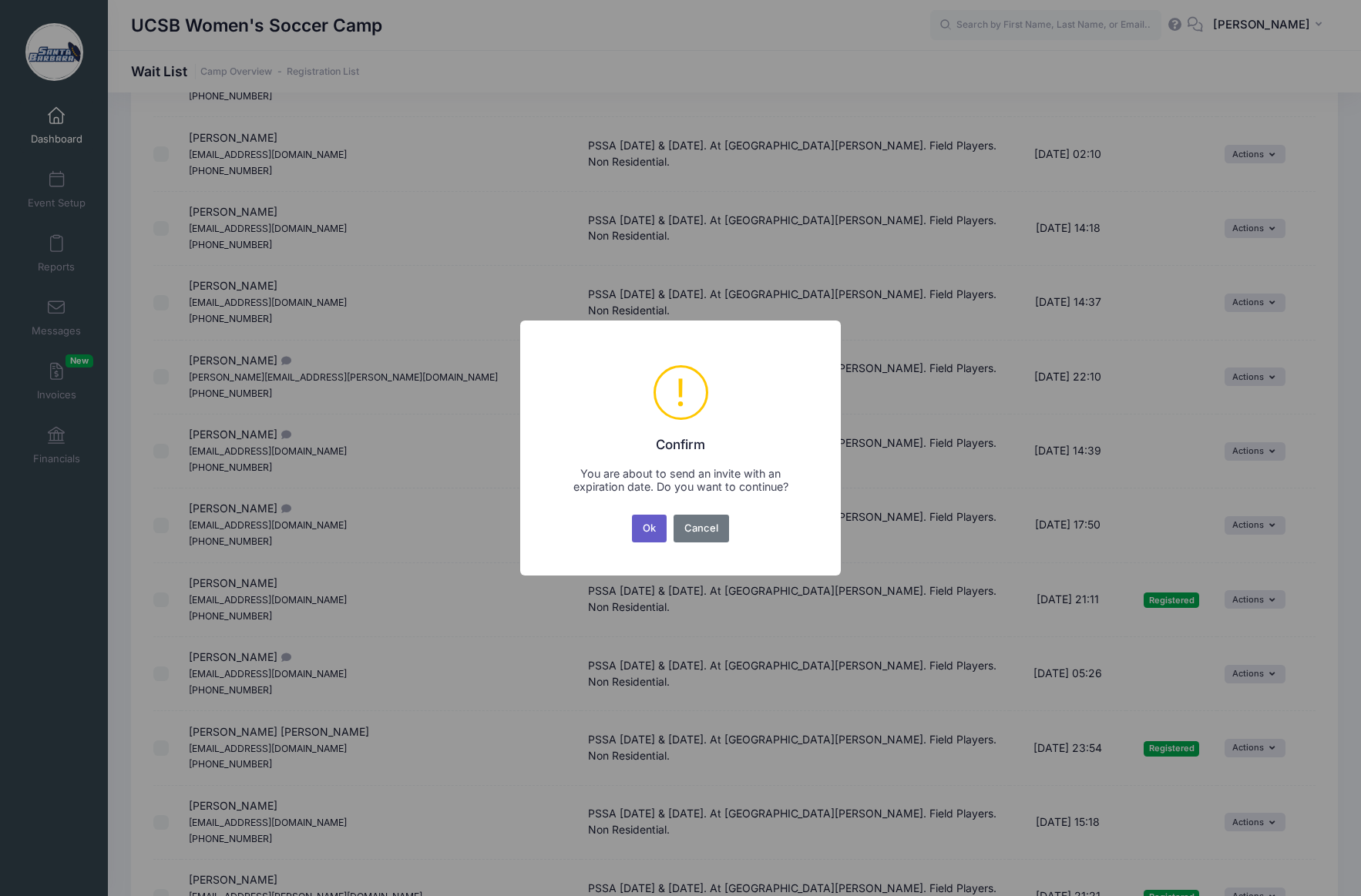
click at [637, 529] on button "Ok" at bounding box center [649, 529] width 35 height 28
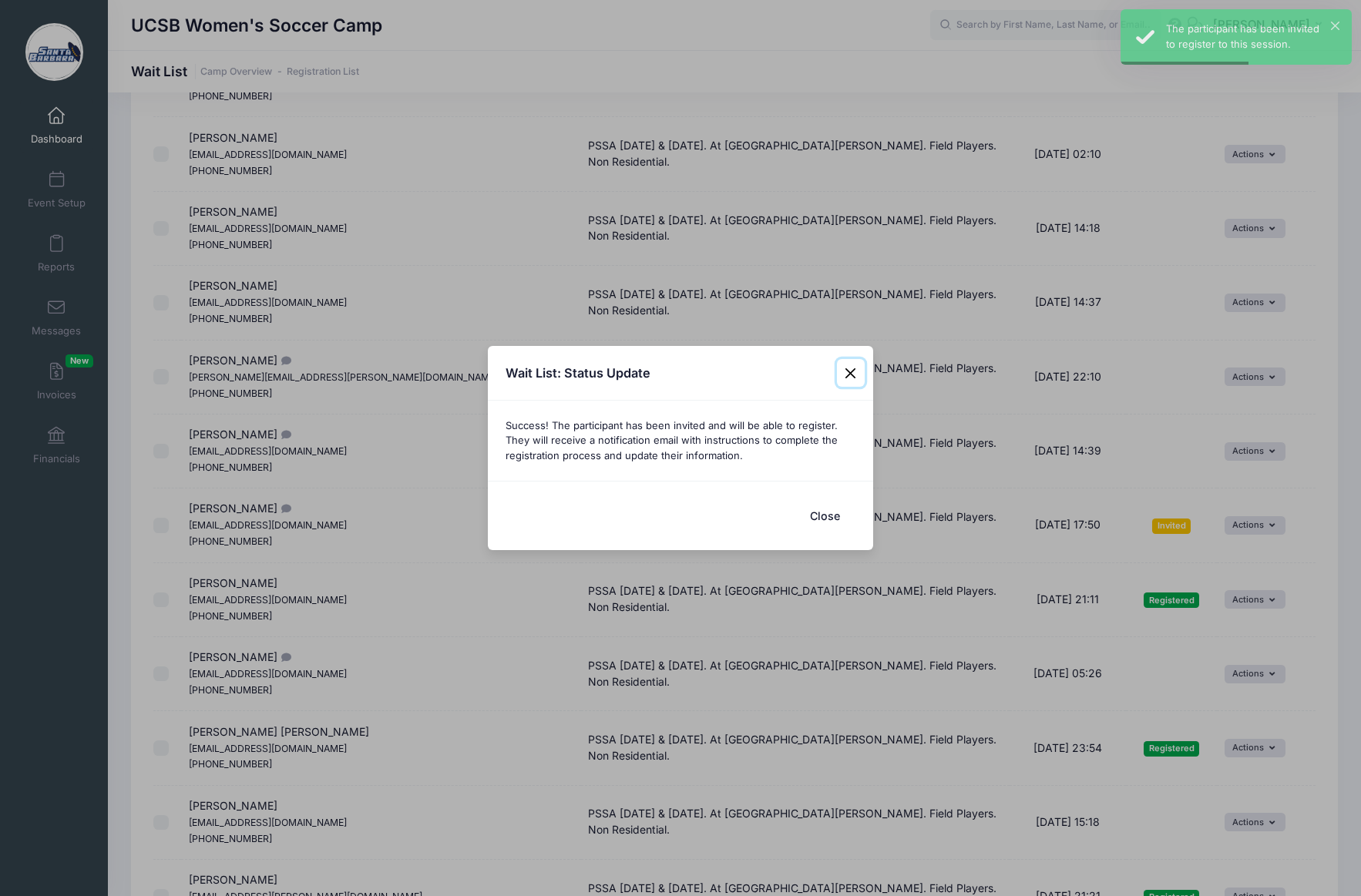
click at [849, 376] on button "Close" at bounding box center [851, 373] width 28 height 28
